Goal: Communication & Community: Answer question/provide support

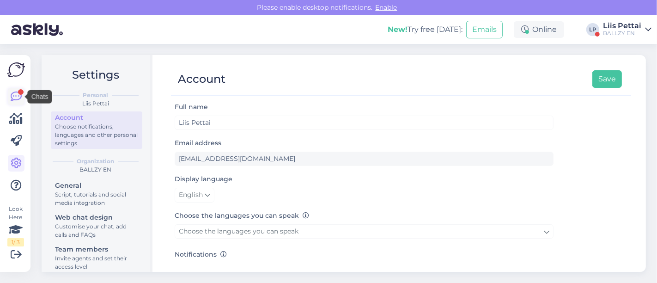
click at [11, 96] on icon at bounding box center [16, 96] width 11 height 11
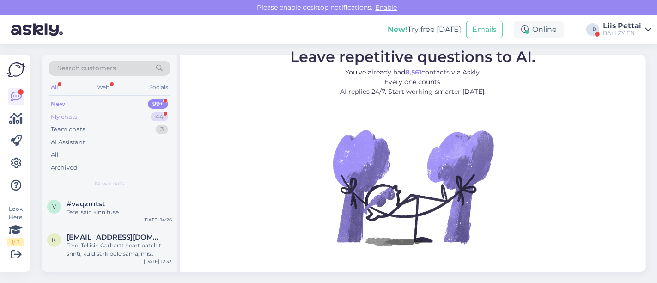
click at [107, 118] on div "My chats 44" at bounding box center [109, 116] width 121 height 13
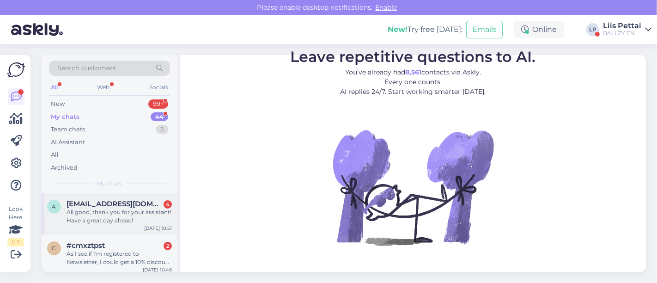
click at [88, 209] on div "All good, thank you for your assistant! Have a great day ahead!" at bounding box center [119, 216] width 105 height 17
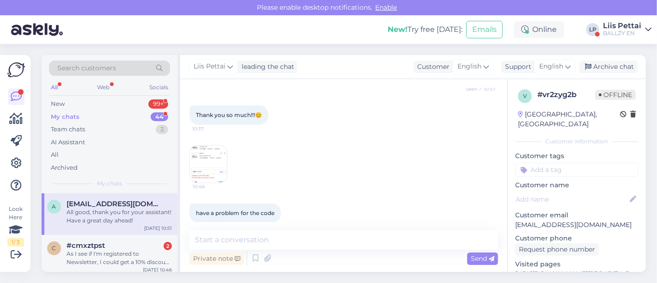
scroll to position [645, 0]
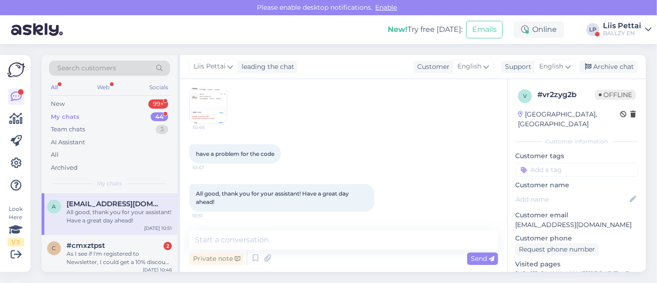
click at [231, 105] on div "10:46" at bounding box center [343, 105] width 309 height 58
click at [208, 106] on img at bounding box center [208, 104] width 37 height 37
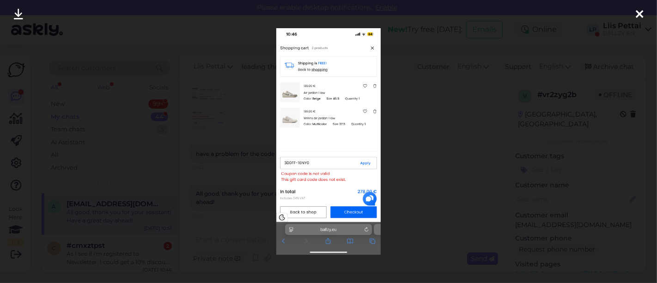
click at [201, 142] on div at bounding box center [328, 141] width 657 height 283
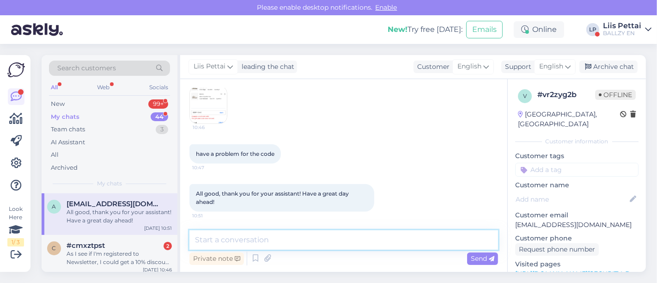
click at [250, 238] on textarea at bounding box center [343, 239] width 309 height 19
type textarea "you're welcome :)"
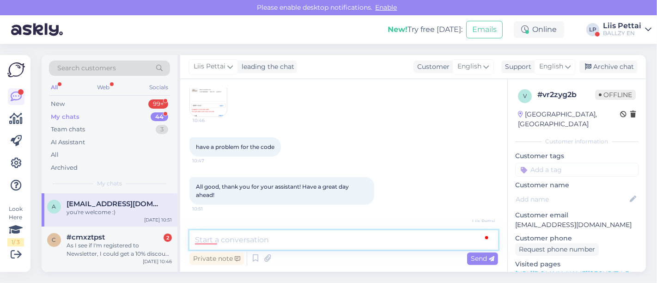
scroll to position [685, 0]
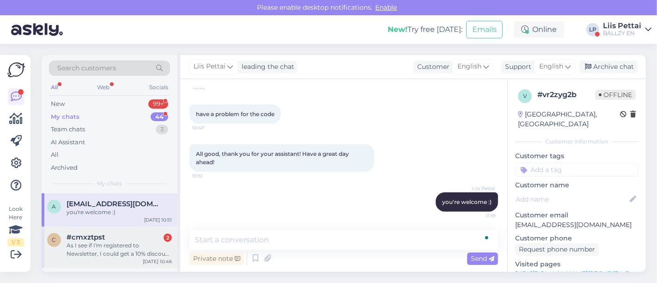
click at [99, 241] on div "As I see if I'm registered to Newsletter, I could get a 10% discount right, but…" at bounding box center [119, 249] width 105 height 17
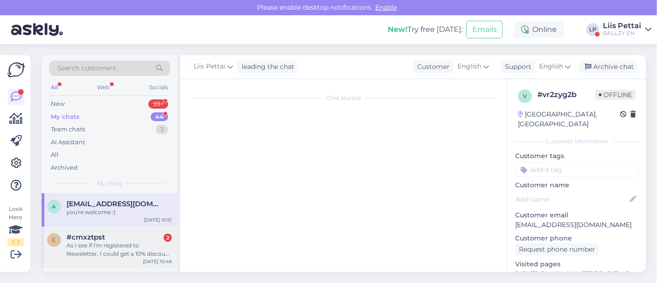
scroll to position [97, 0]
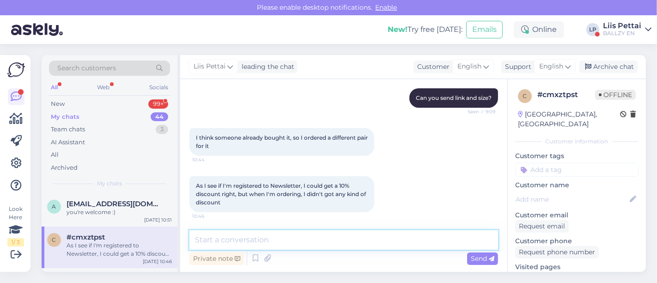
click at [288, 241] on textarea at bounding box center [343, 239] width 309 height 19
click at [370, 234] on textarea "To enrich screen reader interactions, please activate Accessibility in Grammarl…" at bounding box center [343, 239] width 309 height 19
type textarea "you made an account and registered newsletter?"
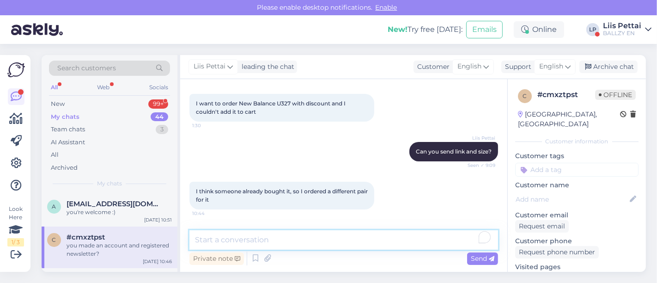
scroll to position [137, 0]
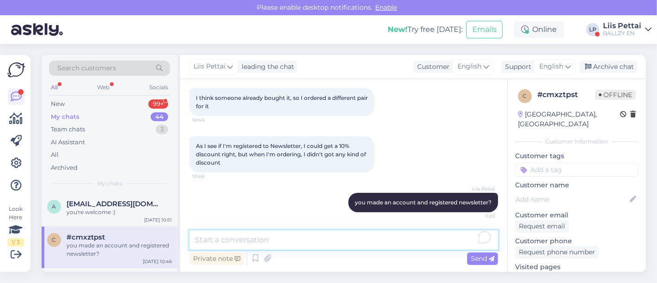
click at [361, 238] on textarea "To enrich screen reader interactions, please activate Accessibility in Grammarl…" at bounding box center [343, 239] width 309 height 19
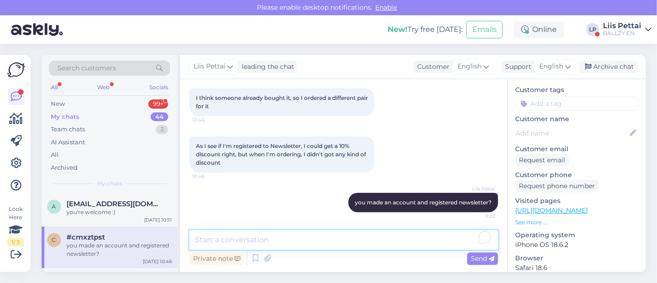
scroll to position [0, 0]
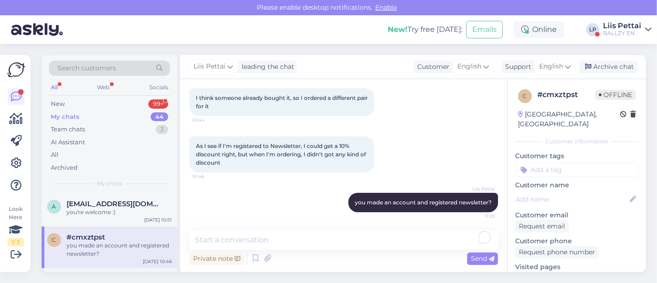
click at [120, 235] on div "#cmxztpst" at bounding box center [119, 237] width 105 height 8
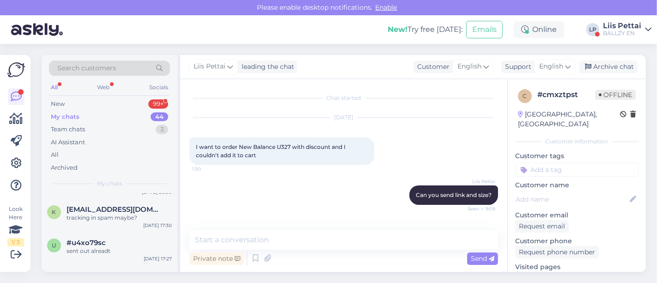
scroll to position [246, 0]
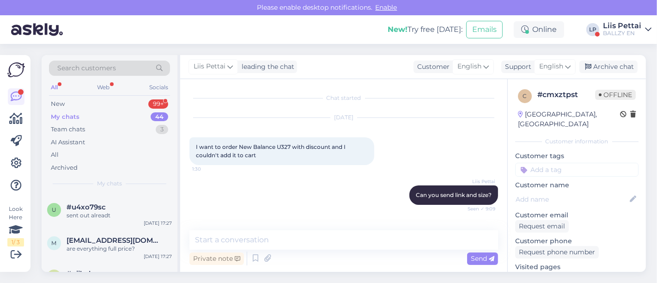
click at [625, 27] on div "Liis Pettai" at bounding box center [622, 25] width 38 height 7
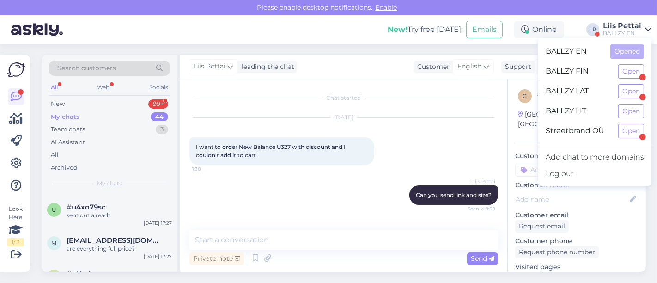
click at [624, 26] on div "Liis Pettai" at bounding box center [622, 25] width 38 height 7
